Goal: Contribute content: Add original content to the website for others to see

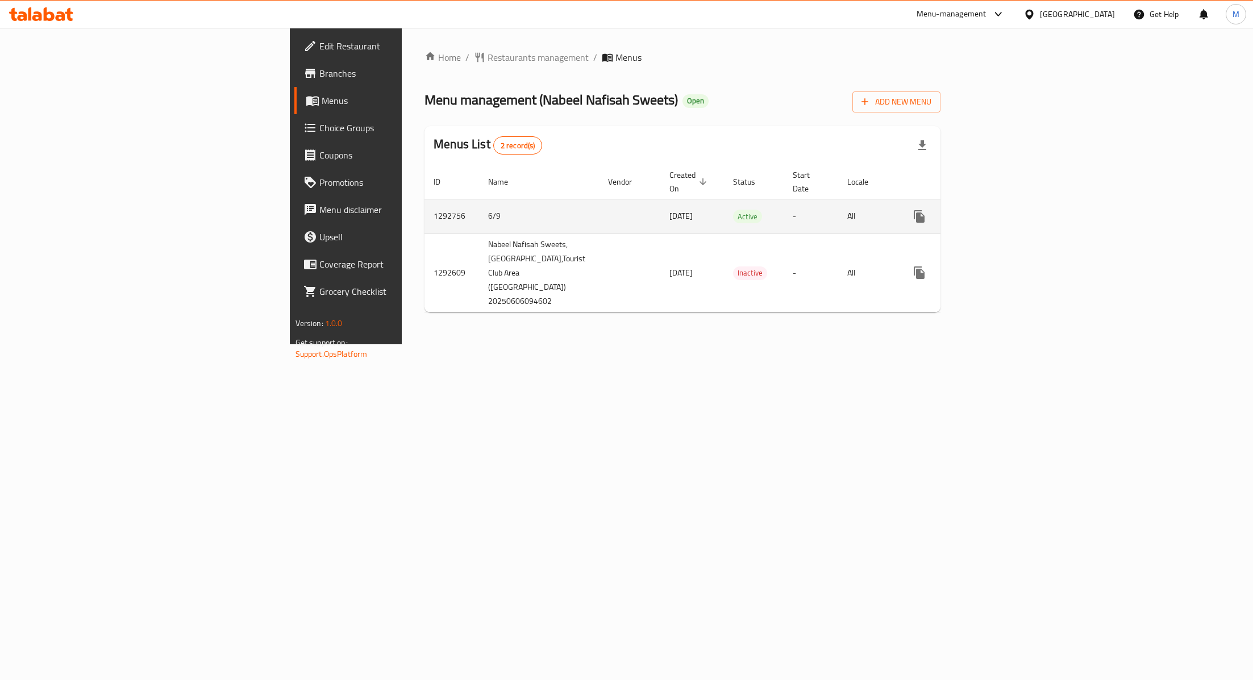
click at [1007, 211] on icon "enhanced table" at bounding box center [1001, 216] width 10 height 10
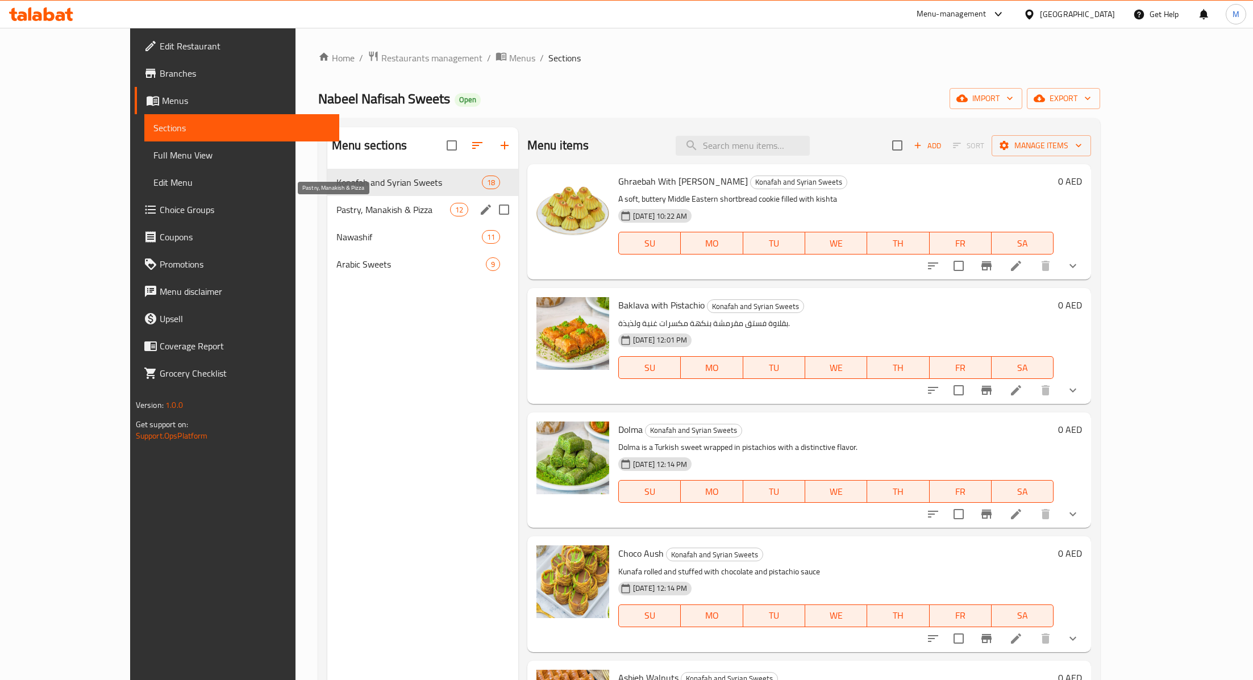
click at [336, 209] on span "Pastry, Manakish & Pizza" at bounding box center [393, 210] width 114 height 14
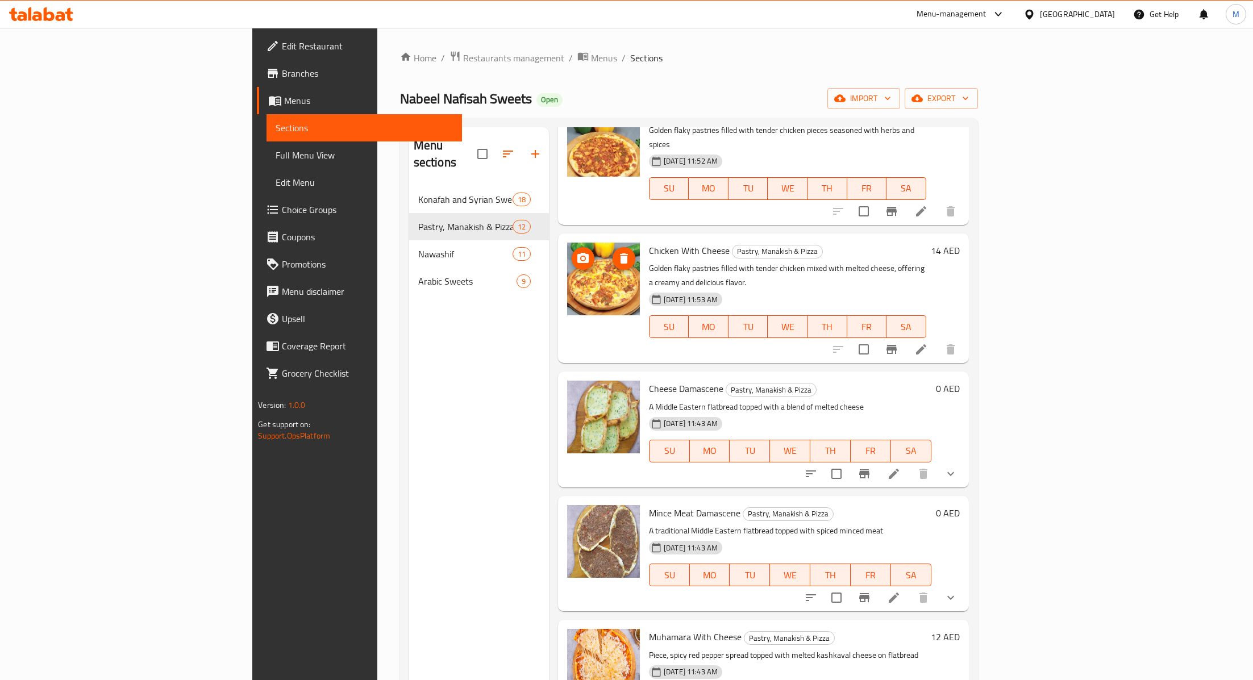
scroll to position [231, 0]
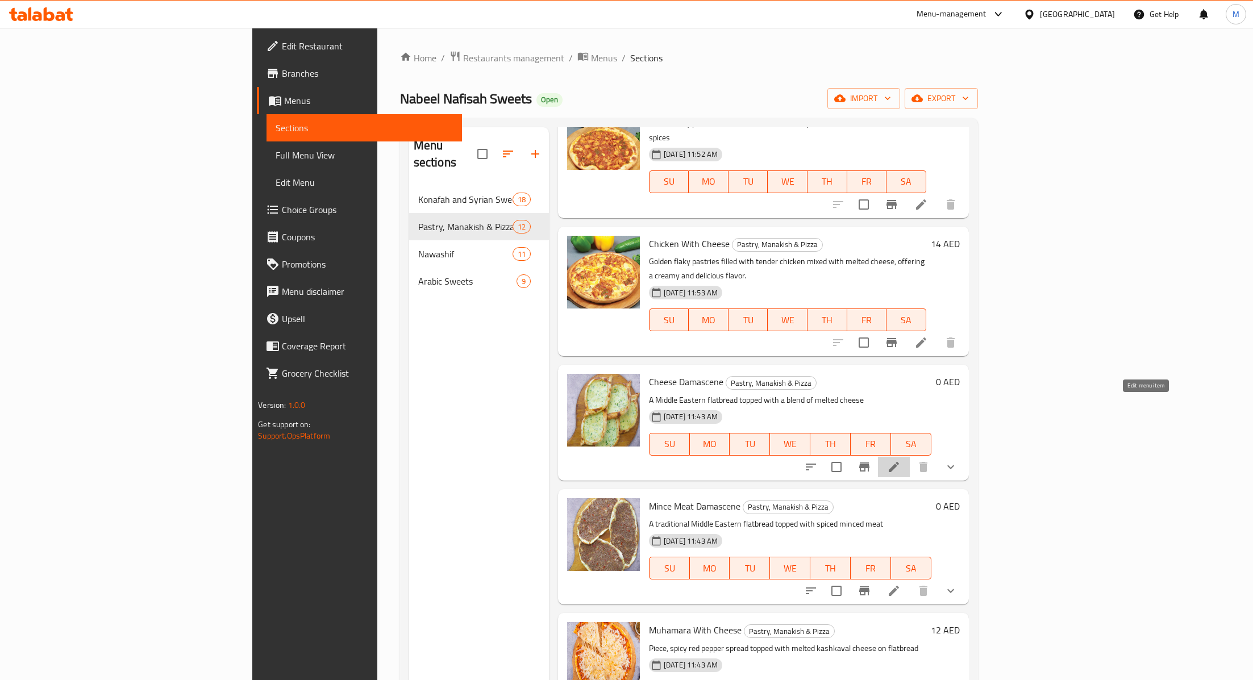
click at [901, 460] on icon at bounding box center [894, 467] width 14 height 14
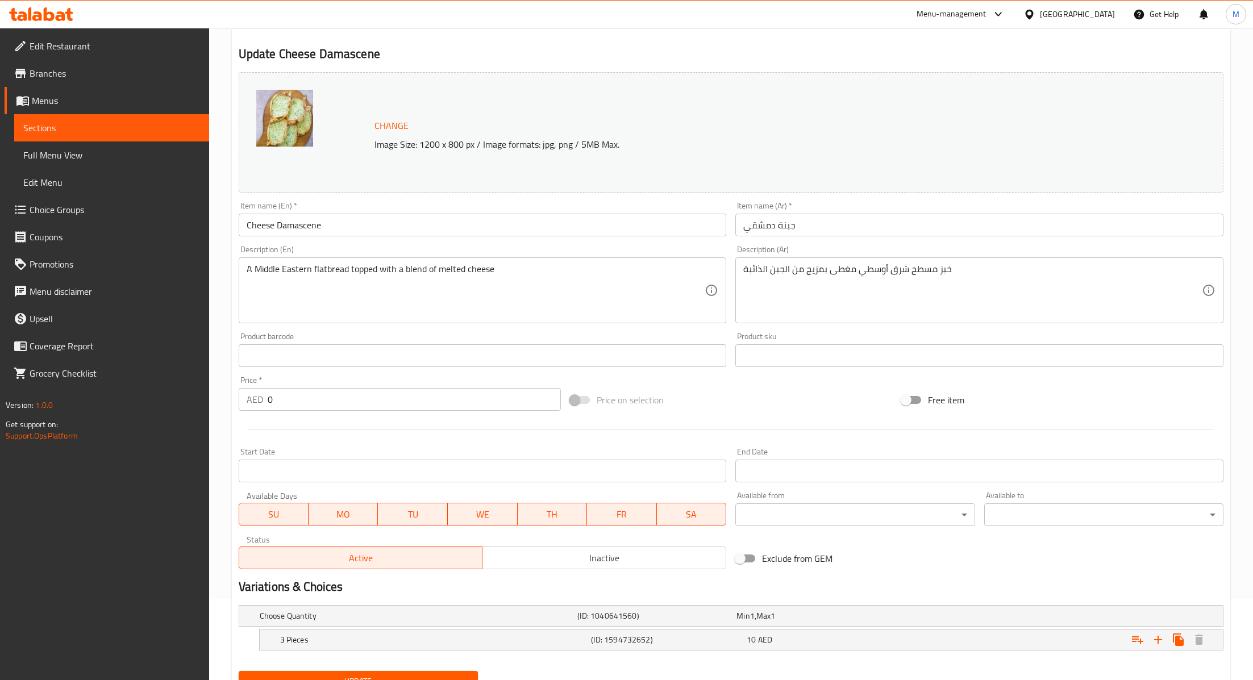
scroll to position [130, 0]
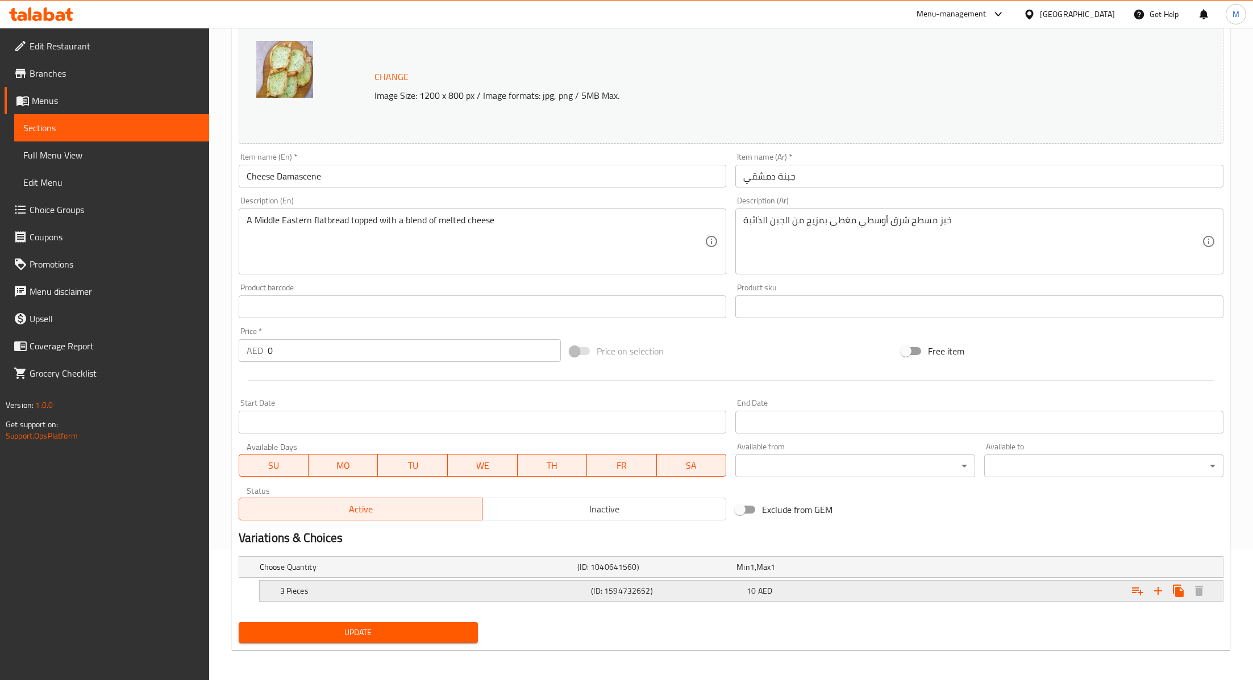
click at [892, 585] on div "10 AED" at bounding box center [822, 590] width 151 height 11
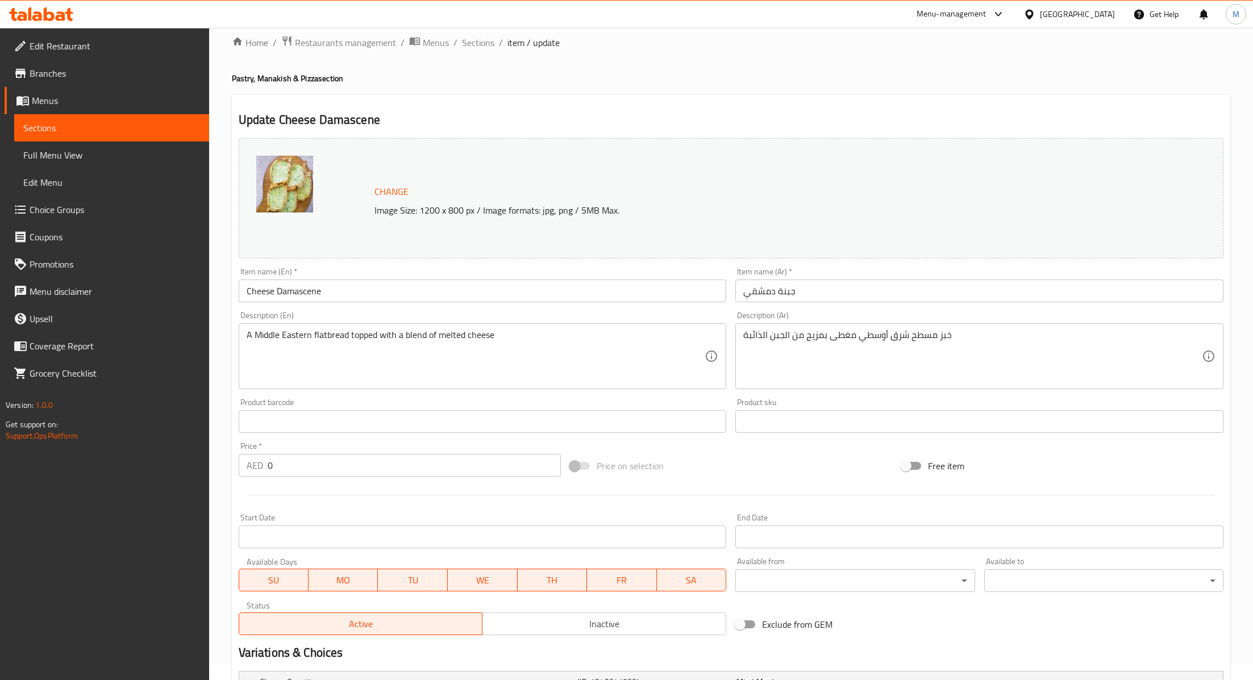
scroll to position [0, 0]
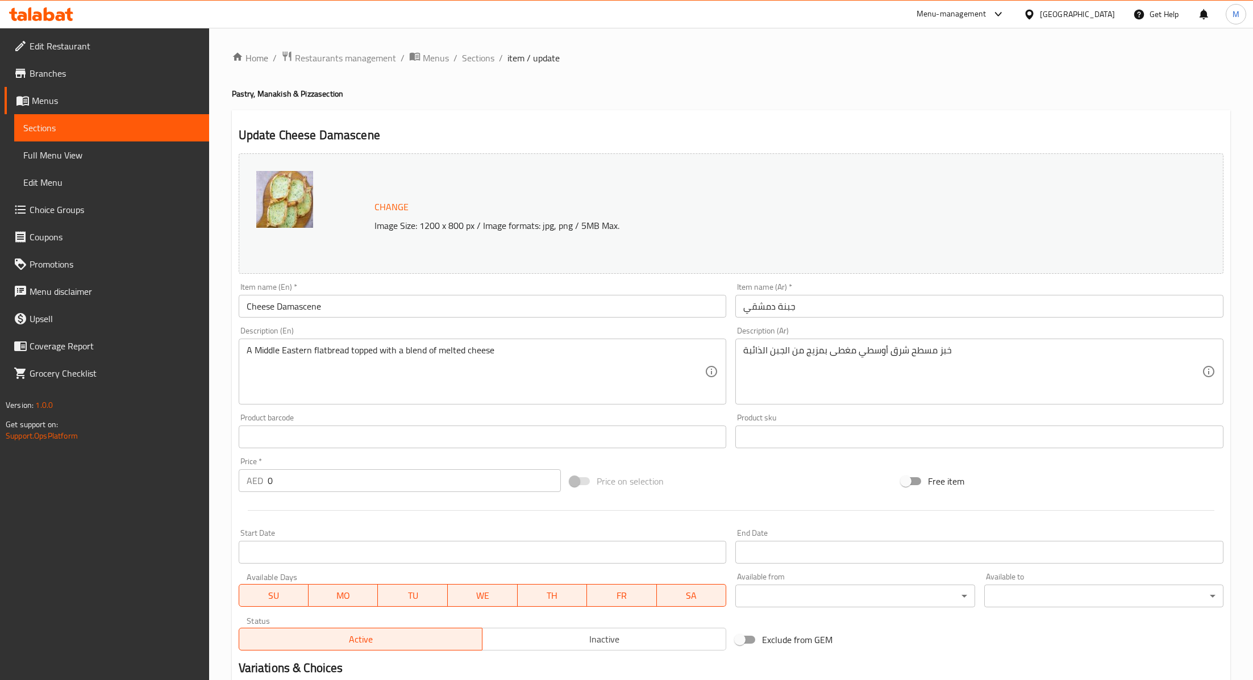
click at [278, 213] on img at bounding box center [284, 199] width 57 height 57
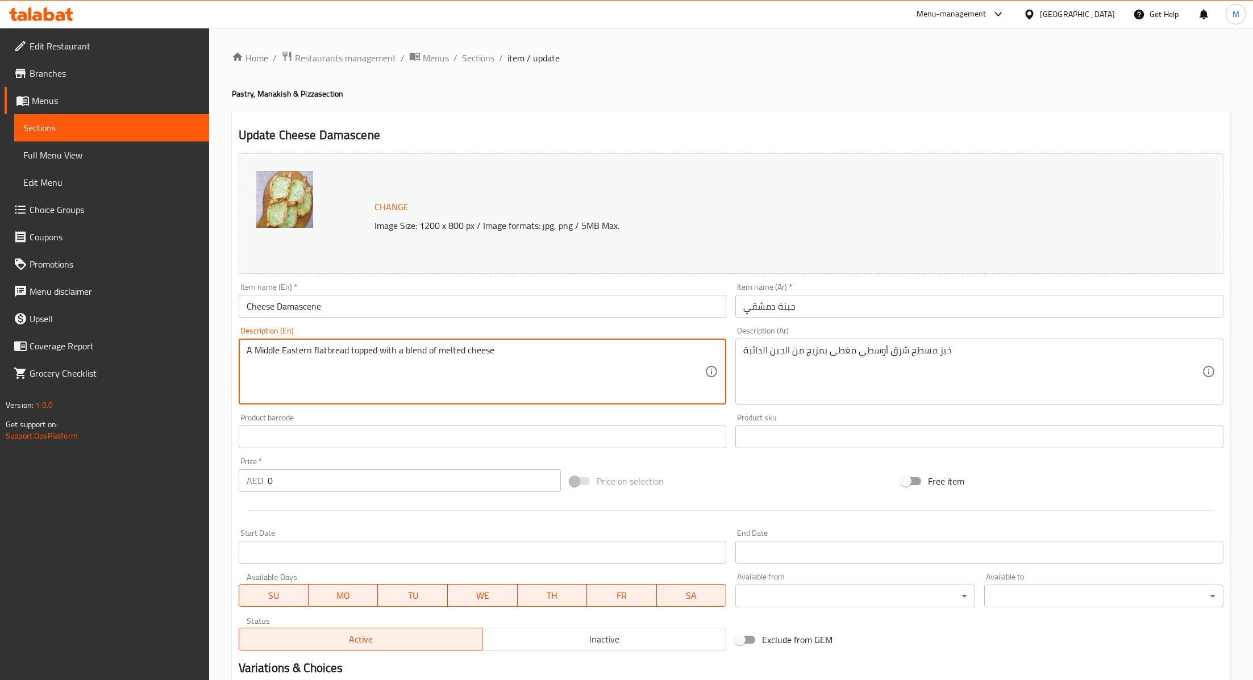
click at [277, 307] on input "Cheese Damascene" at bounding box center [483, 306] width 488 height 23
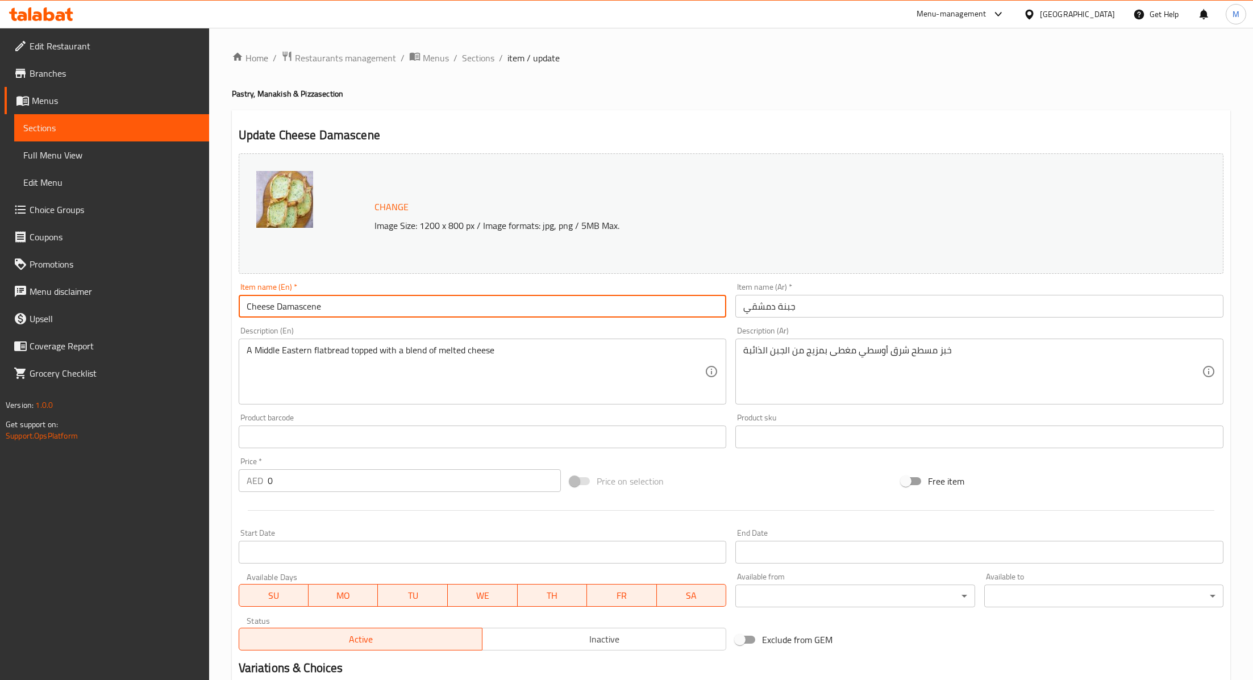
click at [277, 307] on input "Cheese Damascene" at bounding box center [483, 306] width 488 height 23
click at [808, 308] on input "جبنة دمشقي" at bounding box center [979, 306] width 488 height 23
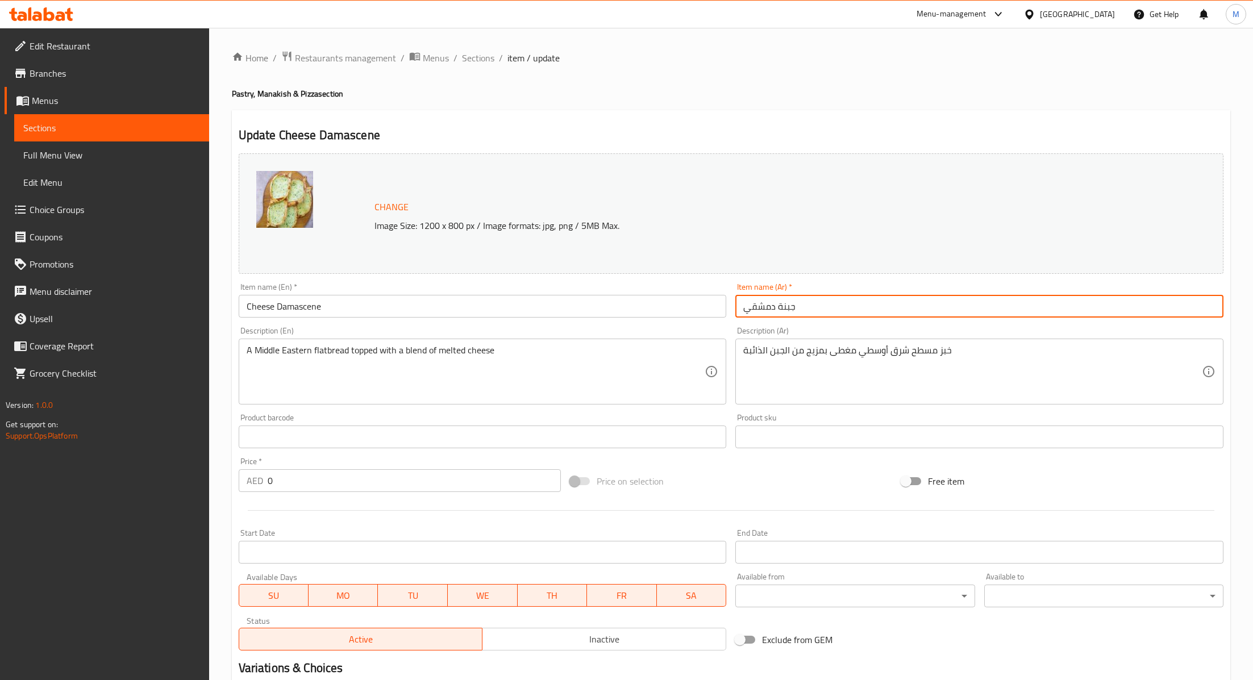
click at [813, 342] on div "خبز مسطح شرق أوسطي مغطى بمزيج من الجبن الذائبة Description (Ar)" at bounding box center [979, 372] width 488 height 66
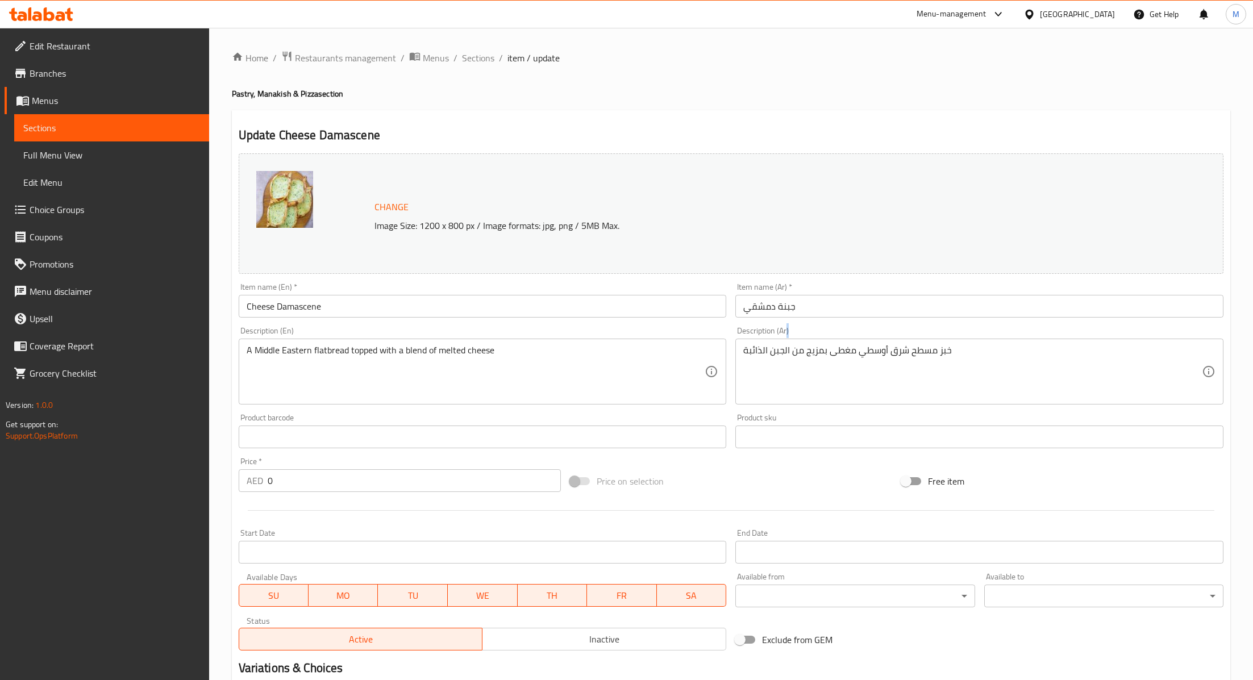
click at [813, 342] on div "خبز مسطح شرق أوسطي مغطى بمزيج من الجبن الذائبة Description (Ar)" at bounding box center [979, 372] width 488 height 66
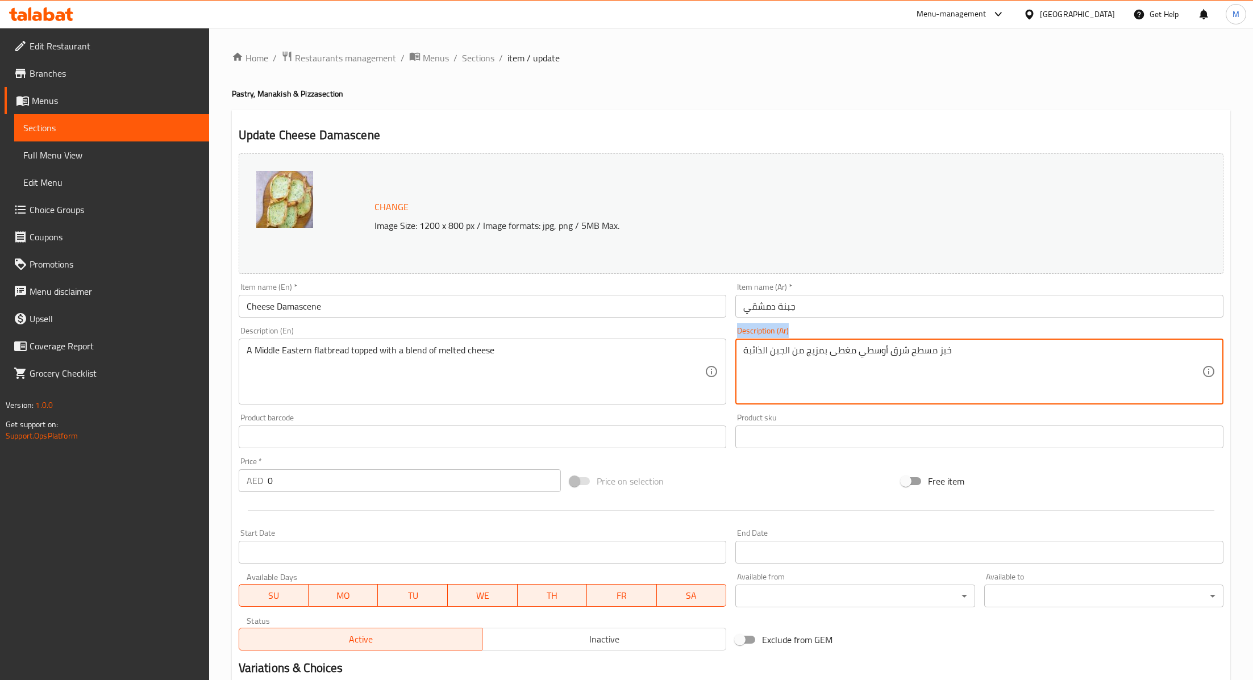
click at [813, 342] on div "خبز مسطح شرق أوسطي مغطى بمزيج من الجبن الذائبة Description (Ar)" at bounding box center [979, 372] width 488 height 66
click at [813, 355] on textarea "خبز مسطح شرق أوسطي مغطى بمزيج من الجبن الذائبة" at bounding box center [972, 372] width 459 height 54
click at [818, 74] on div "Home / Restaurants management / Menus / Sections / item / update Pastry, Manaki…" at bounding box center [731, 445] width 999 height 788
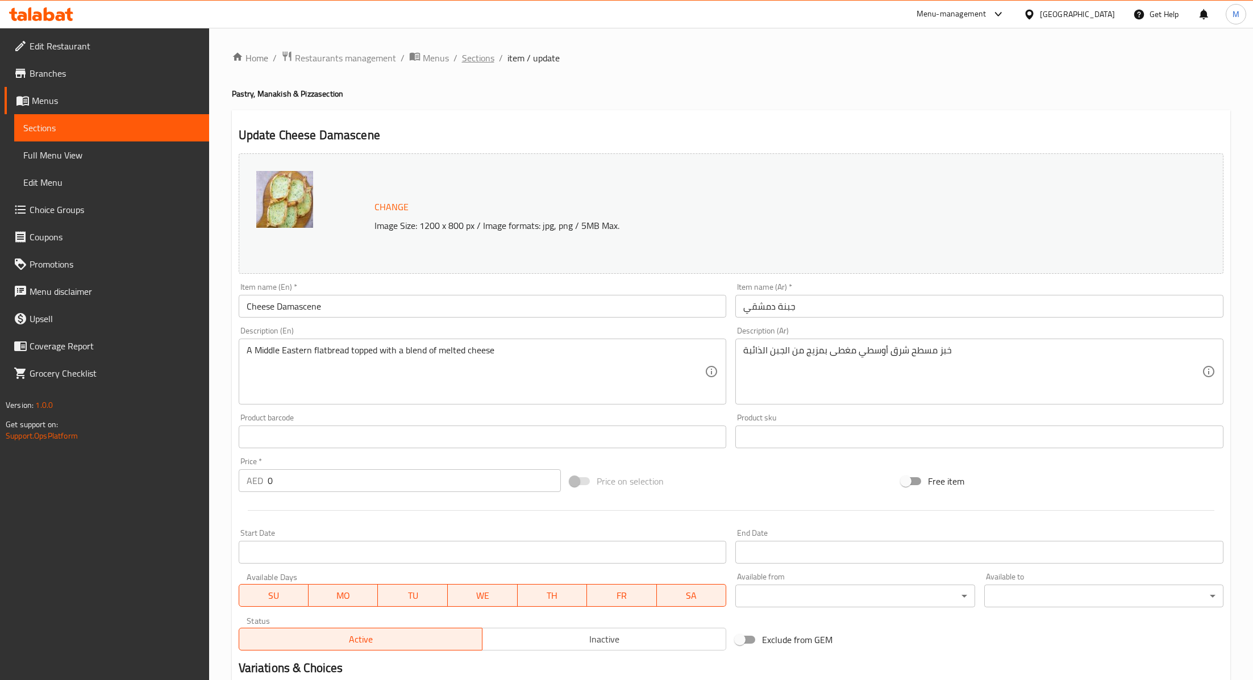
click at [473, 57] on span "Sections" at bounding box center [478, 58] width 32 height 14
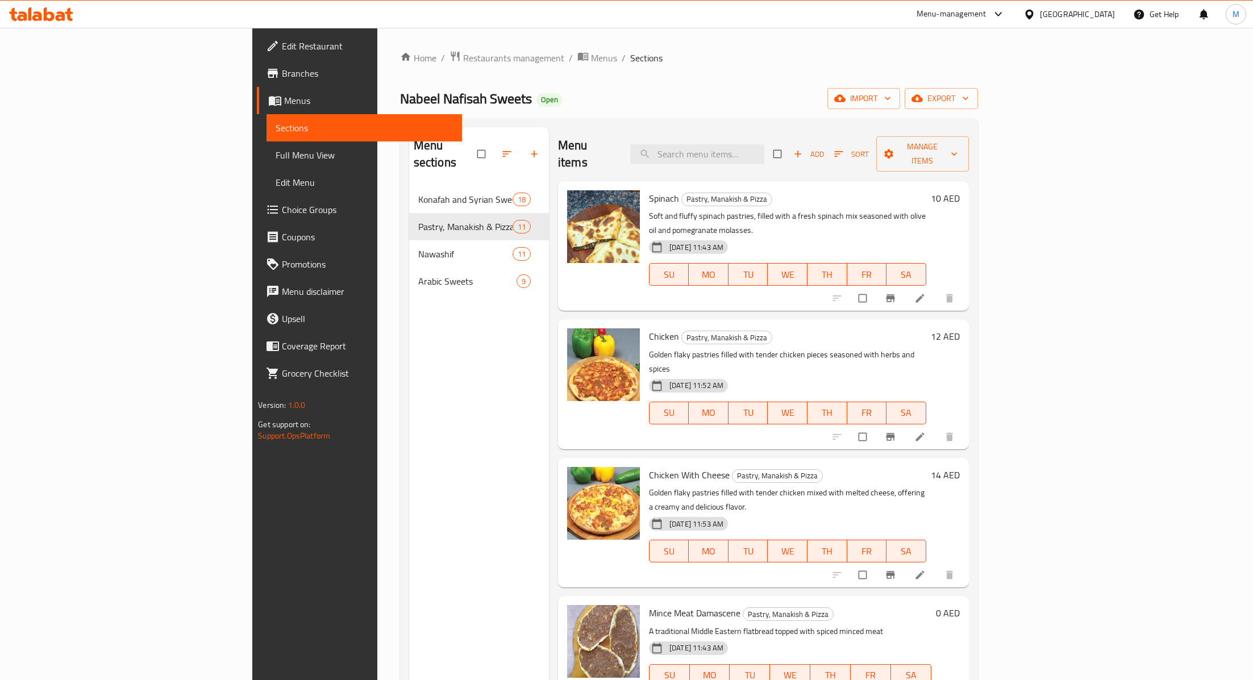
click at [824, 151] on span "Add" at bounding box center [808, 154] width 31 height 13
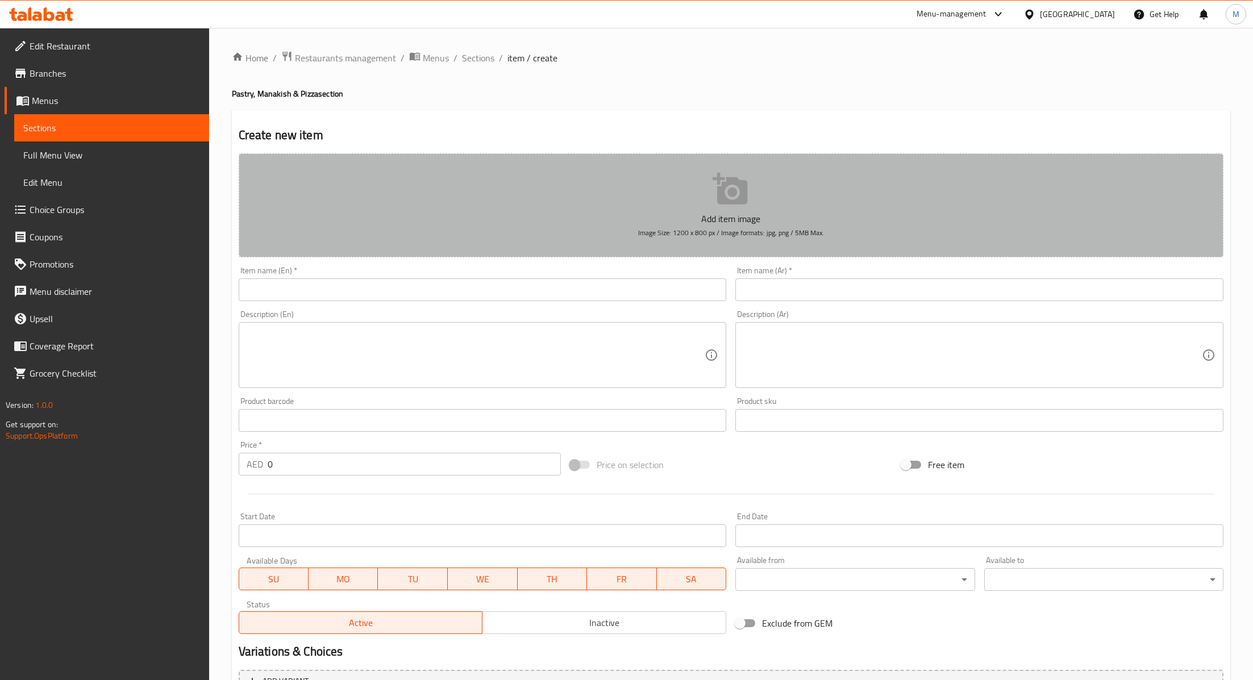
click at [743, 194] on icon "button" at bounding box center [730, 189] width 35 height 32
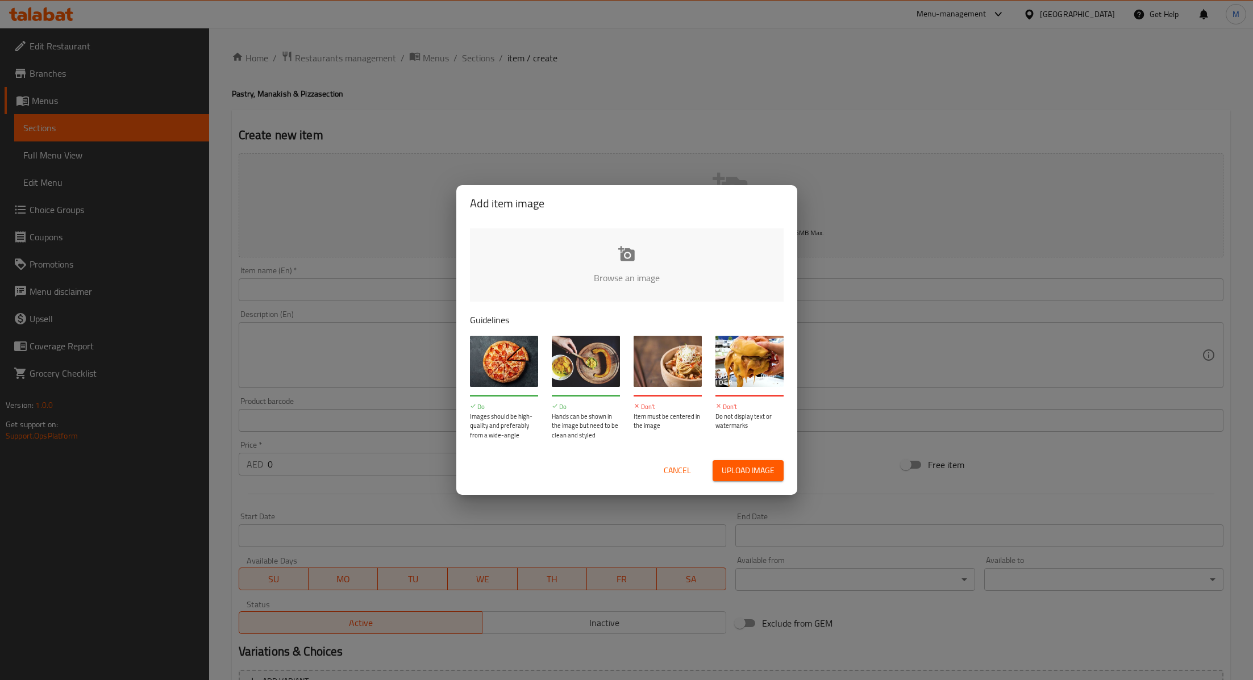
click at [728, 476] on span "Upload image" at bounding box center [748, 471] width 53 height 14
type input "C:\fakepath\CheeseDamascene638850734335474240.jpg"
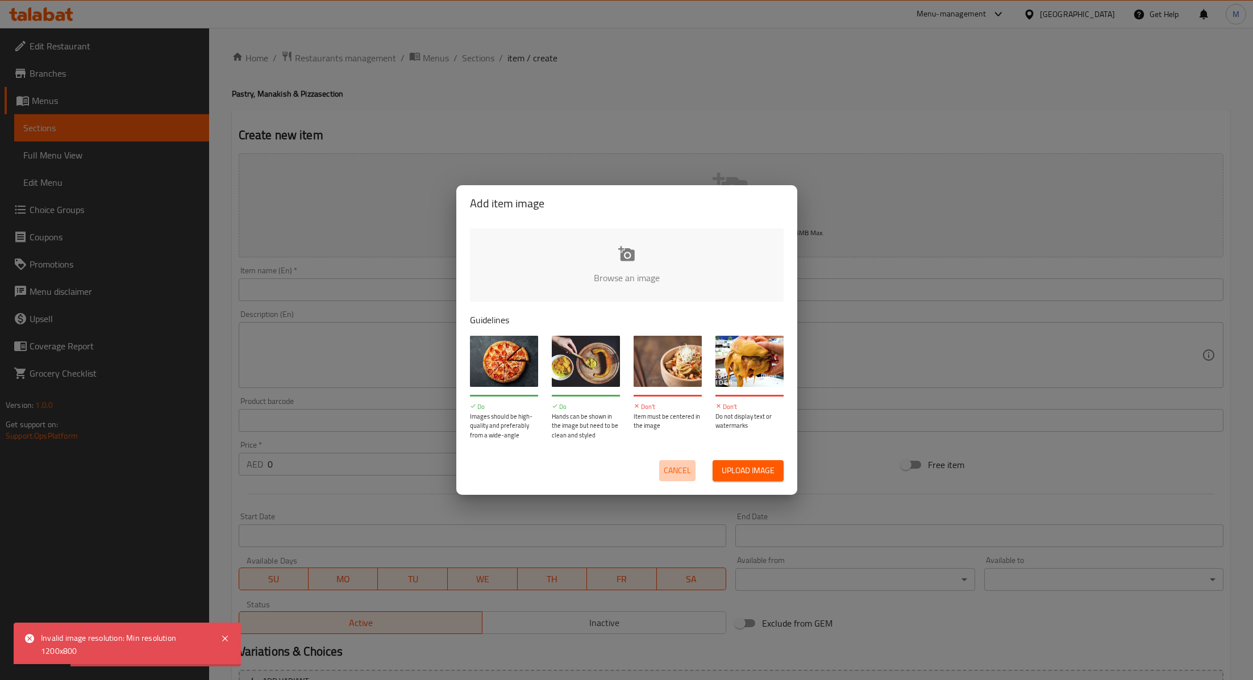
click at [675, 464] on span "Cancel" at bounding box center [677, 471] width 27 height 14
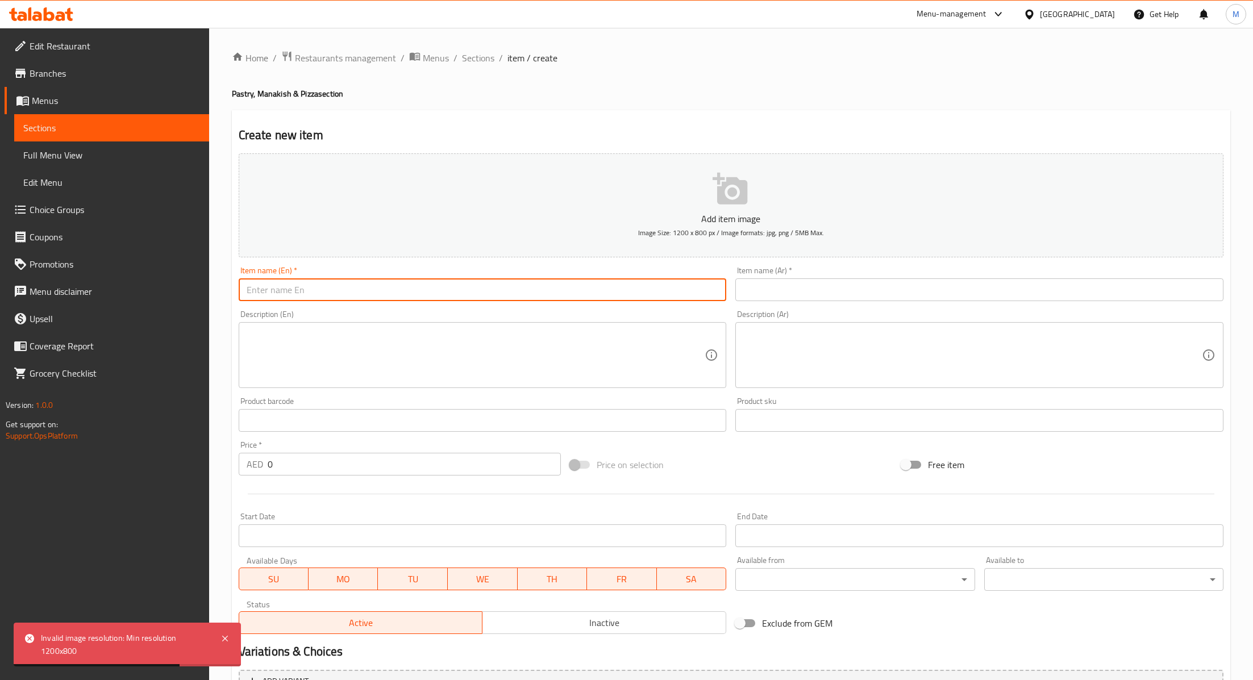
click at [305, 291] on input "text" at bounding box center [483, 289] width 488 height 23
paste input "Cheese Damascene"
type input "Cheese Damascene"
click at [285, 348] on textarea at bounding box center [476, 356] width 459 height 54
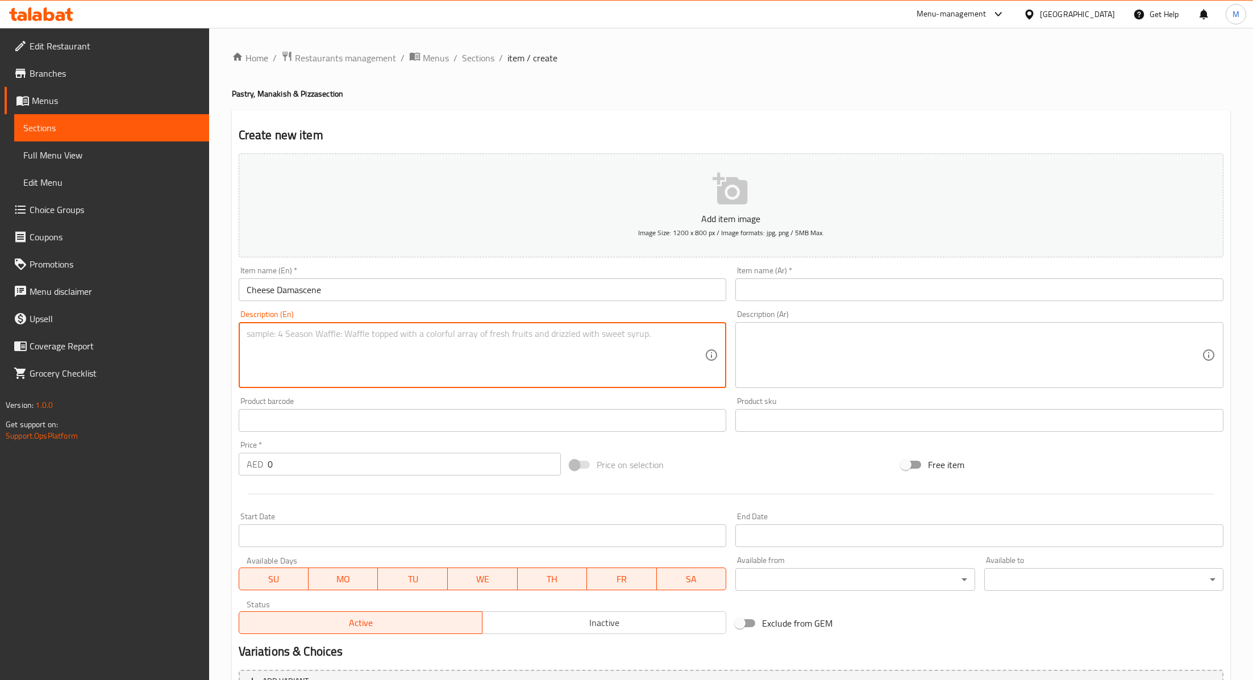
paste textarea "A Middle Eastern flatbread topped with a blend of melted cheese"
type textarea "A Middle Eastern flatbread topped with a blend of melted cheese"
click at [785, 283] on input "text" at bounding box center [979, 289] width 488 height 23
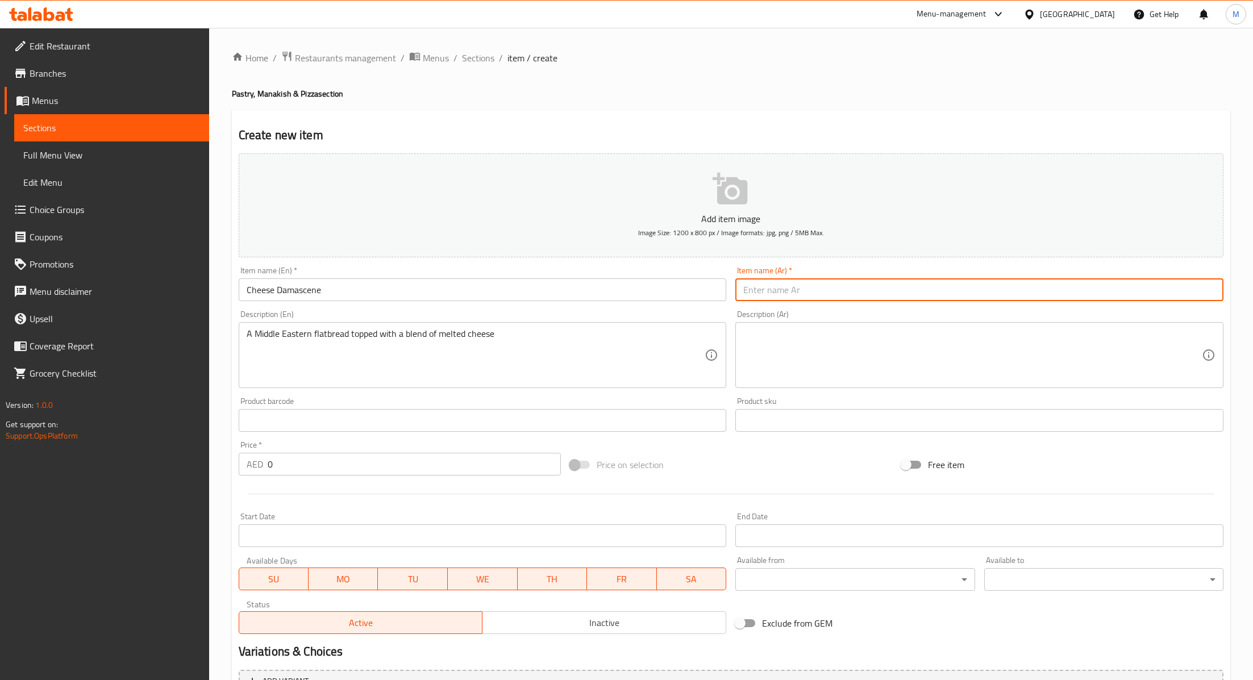
paste input "جبنة دمشقي"
type input "جبنة دمشقي"
click at [779, 346] on textarea at bounding box center [972, 356] width 459 height 54
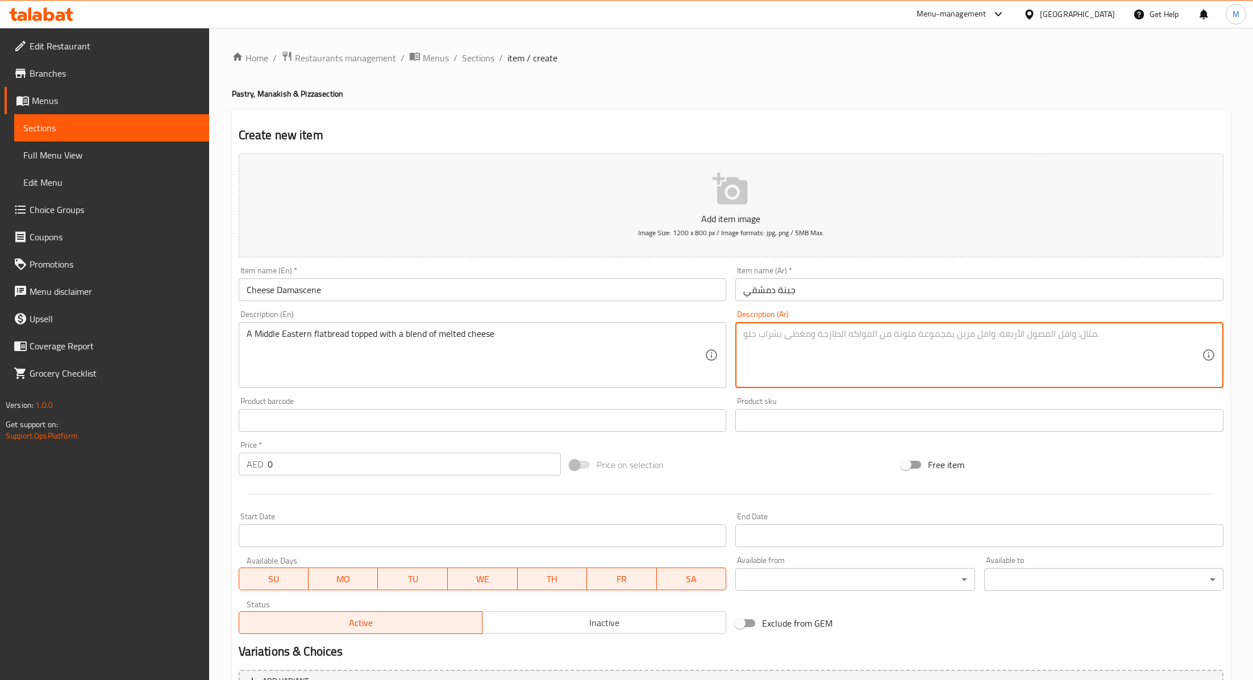
paste textarea "خبز مسطح شرق أوسطي مغطى بمزيج من الجبن الذائبة"
type textarea "خبز مسطح شرق أوسطي مغطى بمزيج من الجبن الذائبة"
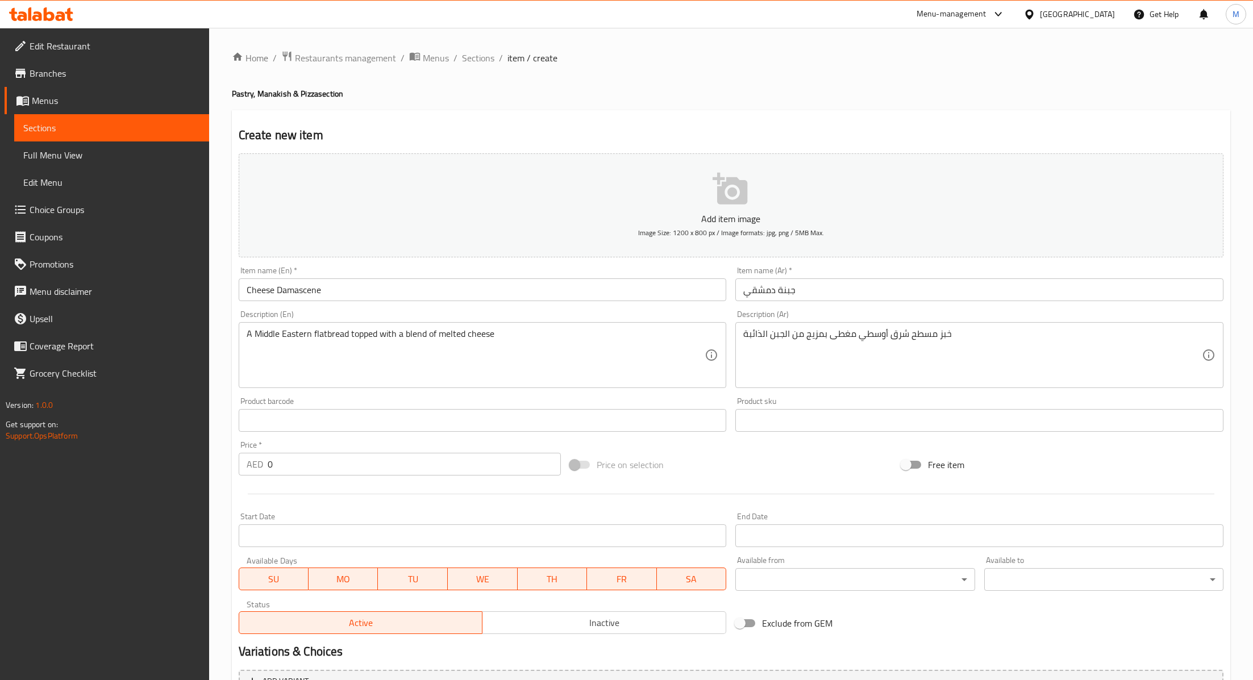
click at [791, 454] on div "Price on selection" at bounding box center [731, 465] width 331 height 31
click at [296, 469] on input "0" at bounding box center [414, 464] width 293 height 23
type input "10"
click at [729, 466] on div "Price on selection" at bounding box center [731, 465] width 331 height 31
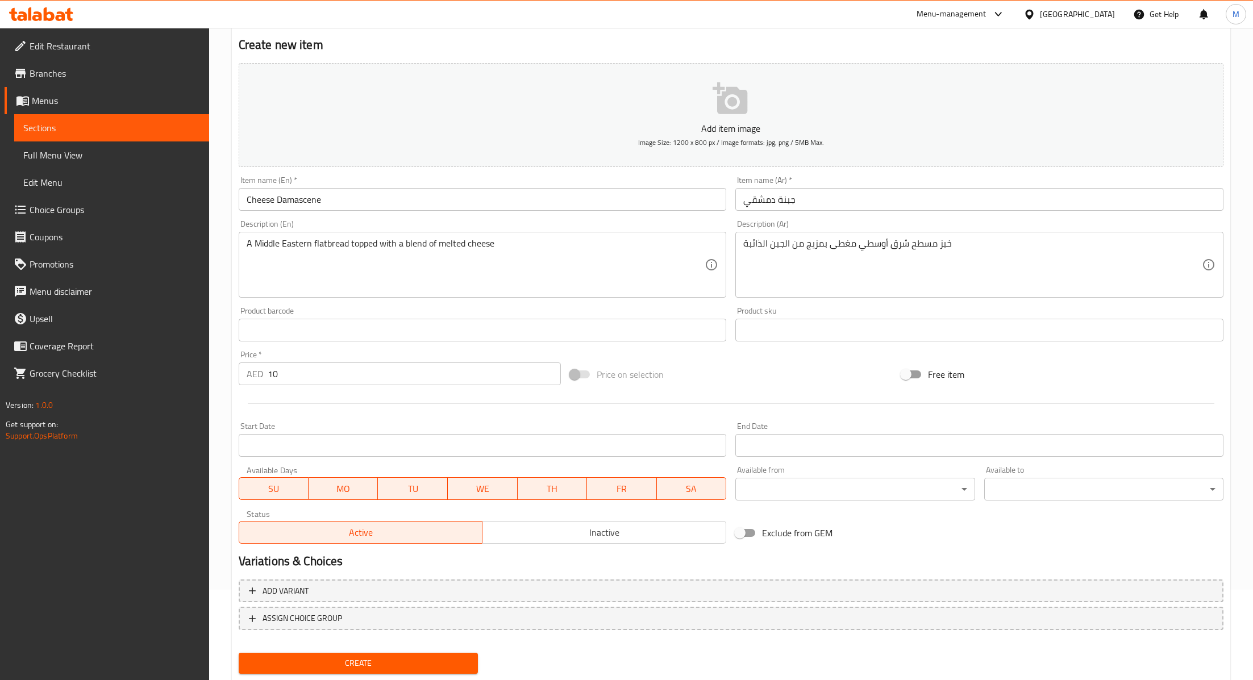
scroll to position [121, 0]
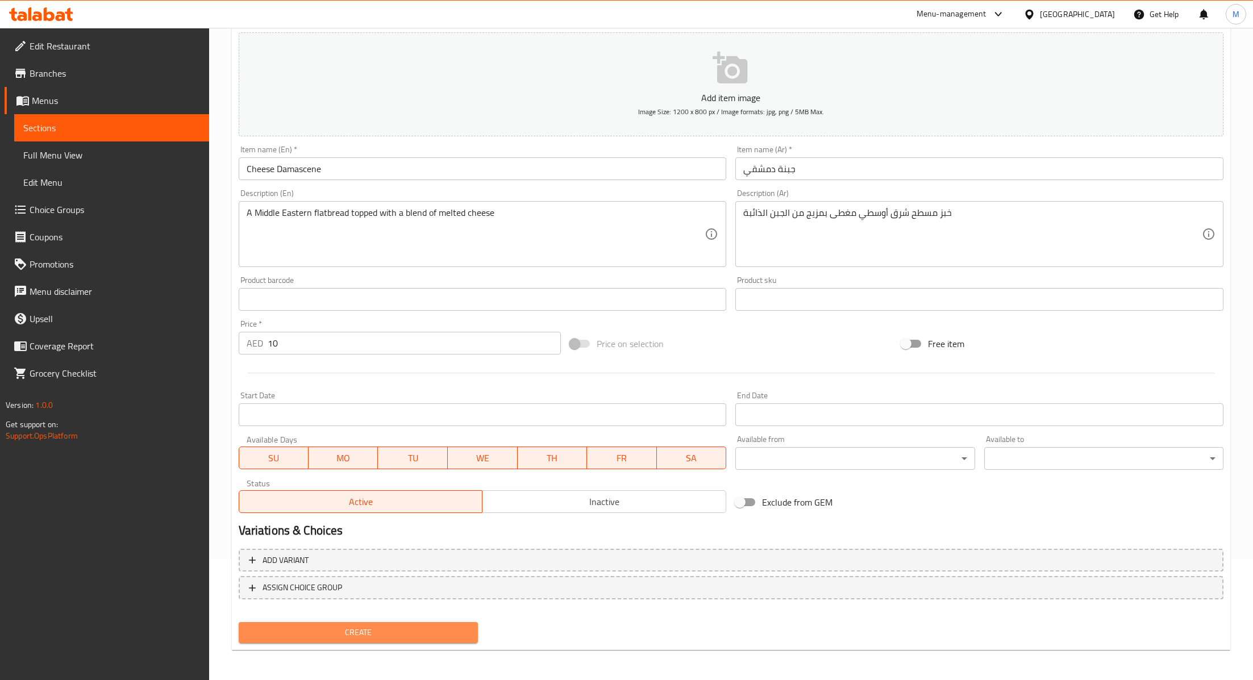
click at [343, 637] on span "Create" at bounding box center [358, 633] width 221 height 14
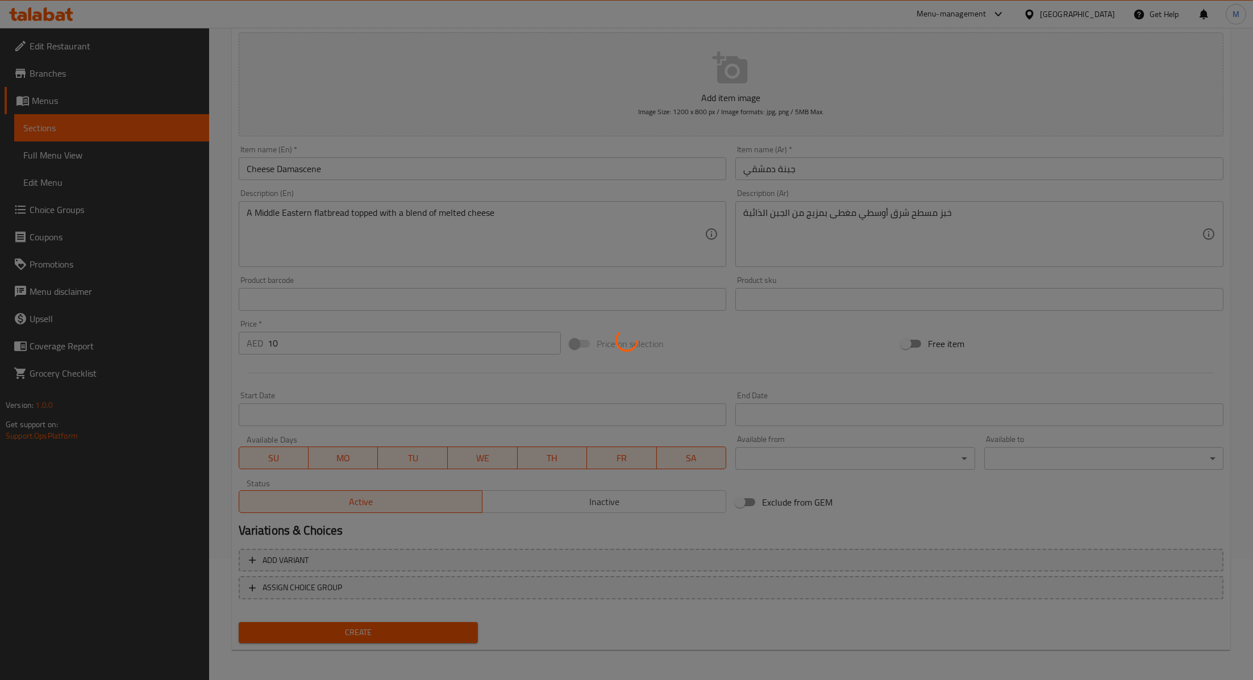
type input "0"
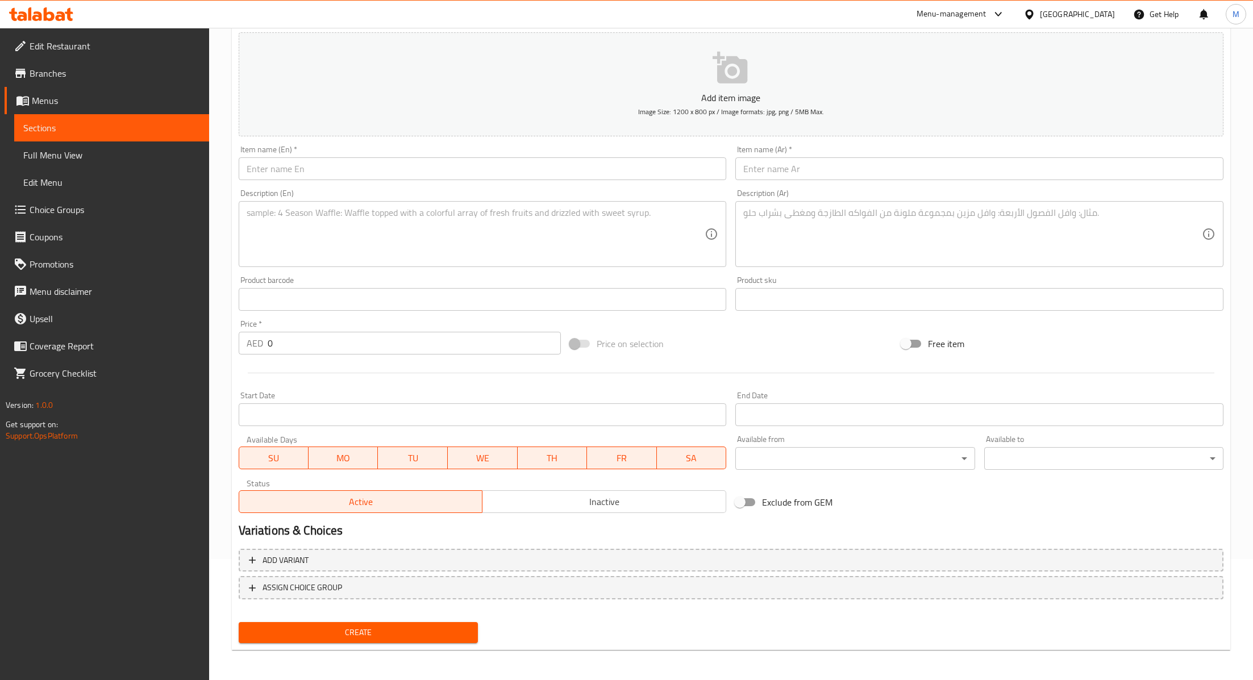
scroll to position [0, 0]
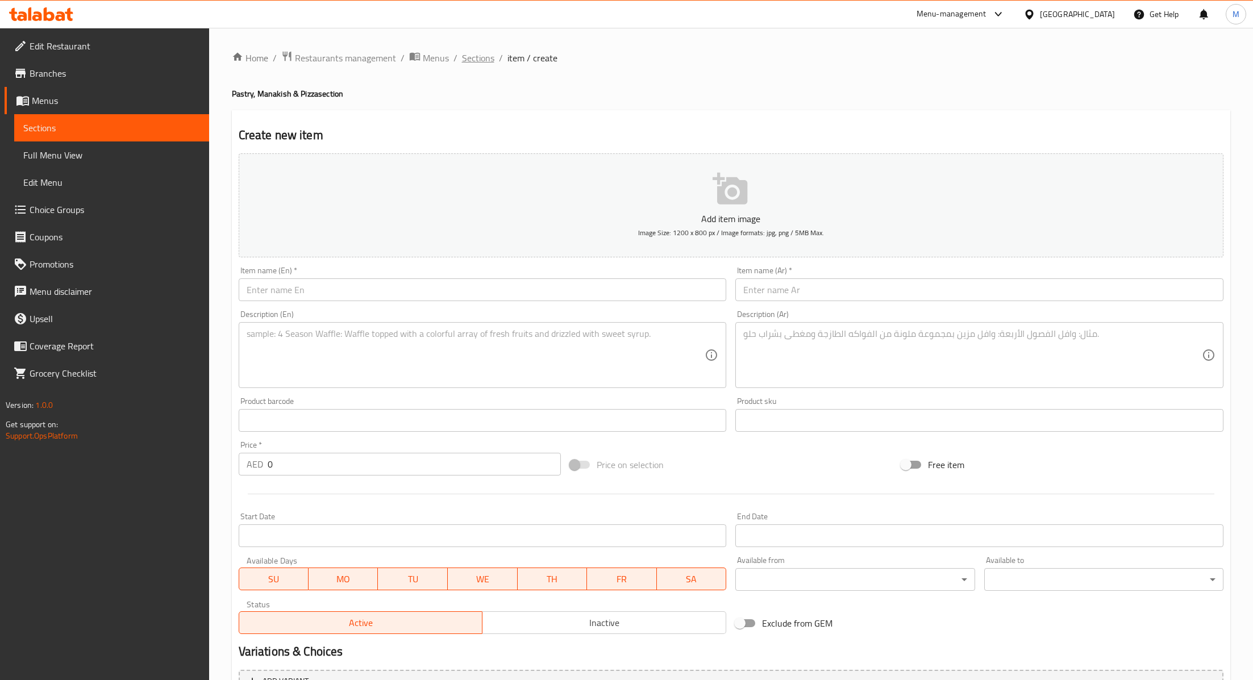
click at [482, 57] on span "Sections" at bounding box center [478, 58] width 32 height 14
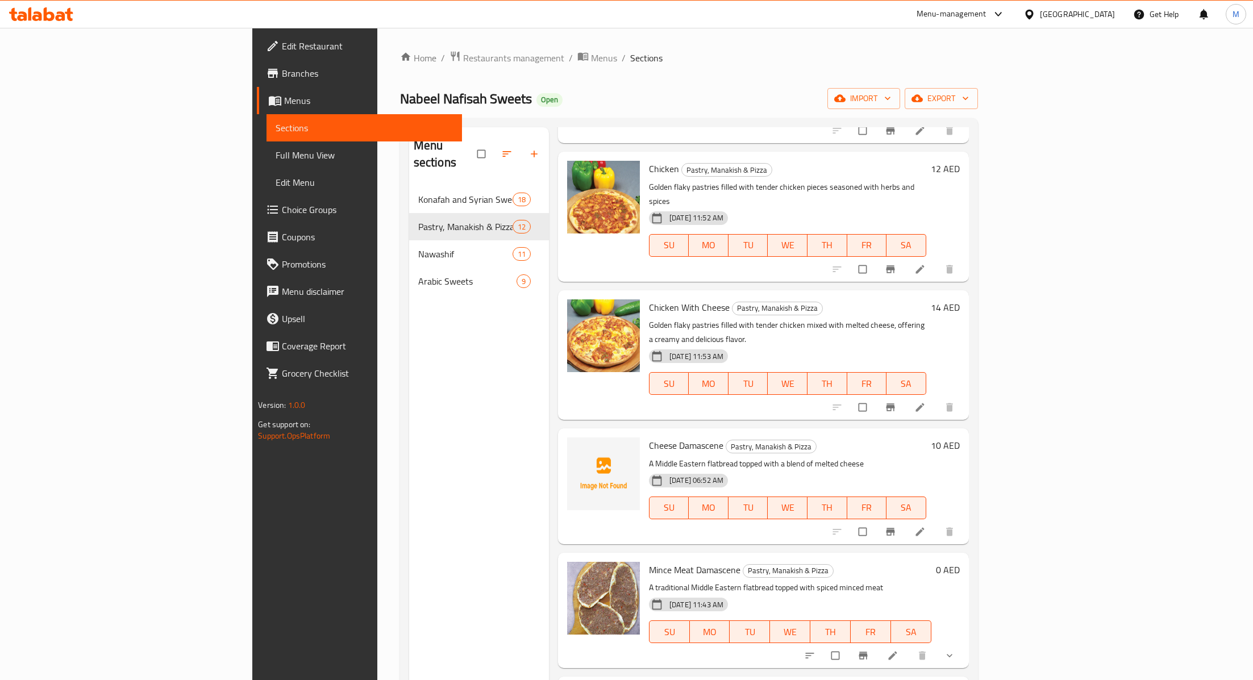
scroll to position [211, 0]
